Goal: Task Accomplishment & Management: Manage account settings

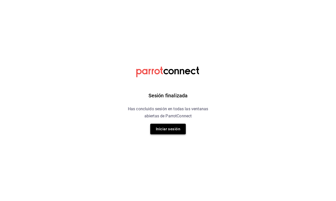
click at [179, 127] on button "Iniciar sesión" at bounding box center [168, 129] width 36 height 11
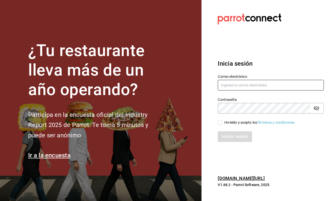
type input "[EMAIL_ADDRESS][DOMAIN_NAME]"
click at [233, 127] on div "Iniciar sesión" at bounding box center [268, 133] width 112 height 17
click at [233, 124] on div "He leído y acepto los Términos y condiciones." at bounding box center [259, 122] width 71 height 5
click at [222, 124] on input "He leído y acepto los Términos y condiciones." at bounding box center [220, 122] width 5 height 5
checkbox input "true"
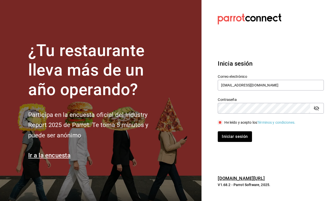
click at [240, 151] on section "Datos incorrectos. Verifica que tu Correo o Contraseña estén bien escritos. Ini…" at bounding box center [268, 100] width 134 height 201
click at [240, 142] on button "Iniciar sesión" at bounding box center [235, 136] width 35 height 11
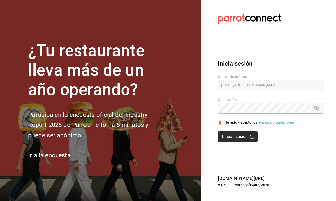
click at [240, 142] on div "Iniciar sesión" at bounding box center [271, 136] width 106 height 11
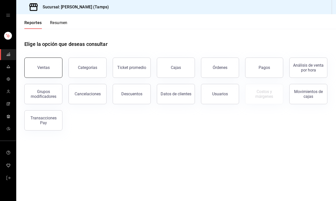
click at [47, 64] on button "Ventas" at bounding box center [43, 68] width 38 height 20
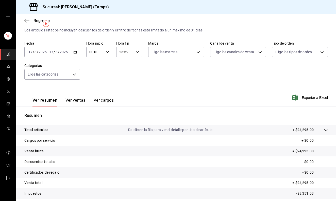
scroll to position [12, 0]
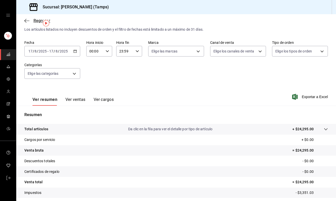
click at [30, 23] on span "Regresar" at bounding box center [37, 20] width 26 height 5
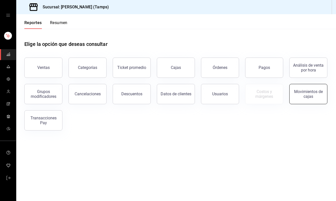
click at [314, 92] on div "Movimientos de cajas" at bounding box center [308, 94] width 31 height 10
